Goal: Find specific page/section: Find specific page/section

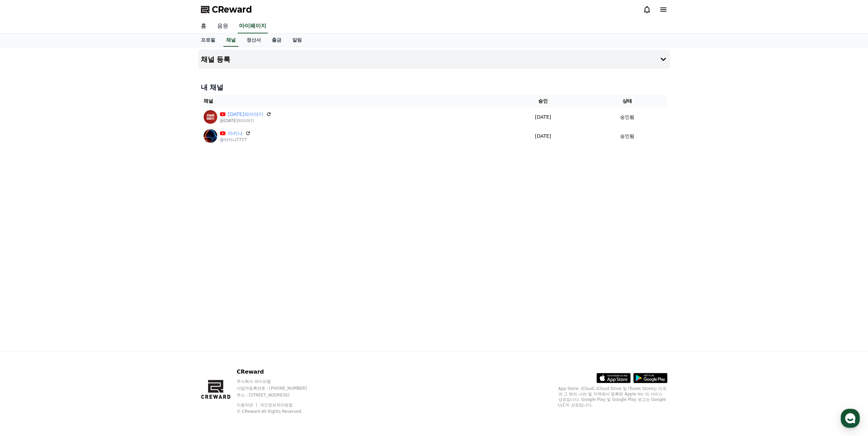
click at [223, 24] on link "음원" at bounding box center [223, 26] width 22 height 14
click at [201, 28] on link "홈" at bounding box center [203, 26] width 16 height 14
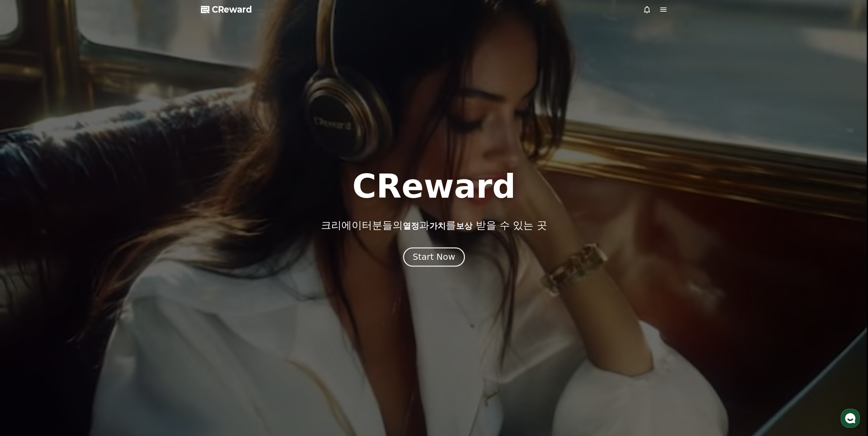
click at [440, 255] on div "Start Now" at bounding box center [434, 257] width 42 height 12
